Goal: Information Seeking & Learning: Find specific fact

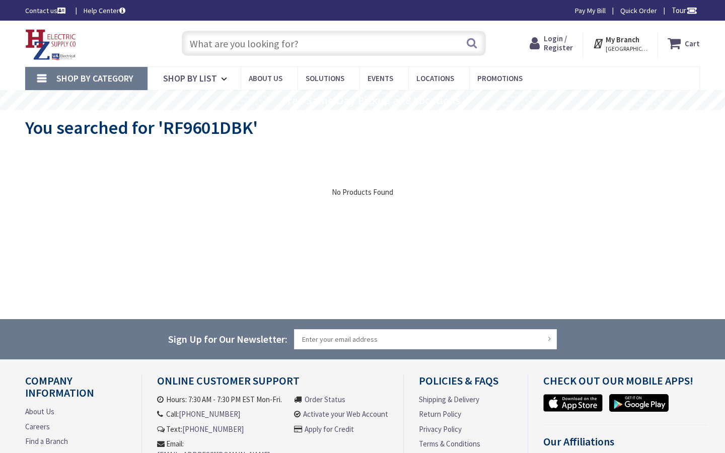
type input "Paseos Park, 12122 Desert Moon Rd, Las Vegas, NV 89138, USA"
